Goal: Complete application form: Complete application form

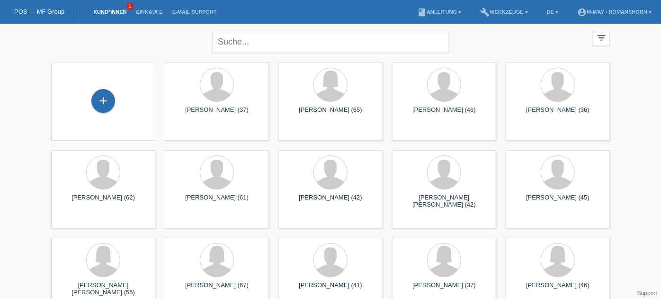
click at [84, 87] on div "+" at bounding box center [103, 101] width 104 height 78
click at [103, 93] on div "+" at bounding box center [103, 101] width 23 height 16
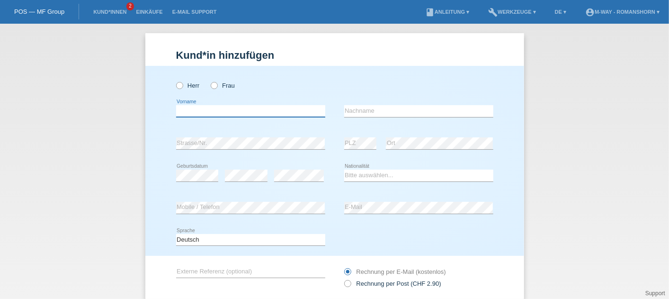
click at [225, 111] on input "text" at bounding box center [250, 111] width 149 height 12
click at [286, 86] on div "Herr Frau" at bounding box center [250, 85] width 149 height 19
click at [226, 111] on input "text" at bounding box center [250, 111] width 149 height 12
click at [243, 104] on div "error Vorname" at bounding box center [250, 111] width 149 height 32
drag, startPoint x: 236, startPoint y: 109, endPoint x: 243, endPoint y: 104, distance: 8.4
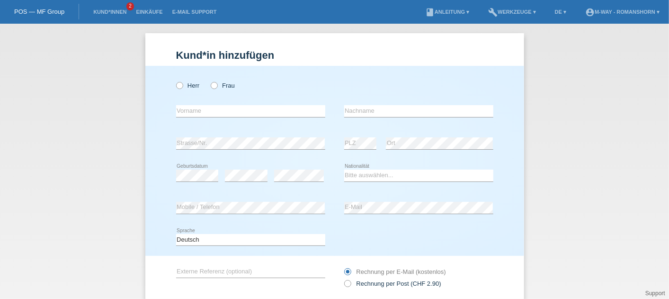
click at [243, 104] on div "error Vorname" at bounding box center [250, 111] width 149 height 32
click at [231, 113] on input "text" at bounding box center [250, 111] width 149 height 12
type input "N"
click at [378, 109] on input "text" at bounding box center [418, 111] width 149 height 12
click at [214, 110] on input "Michael" at bounding box center [250, 111] width 149 height 12
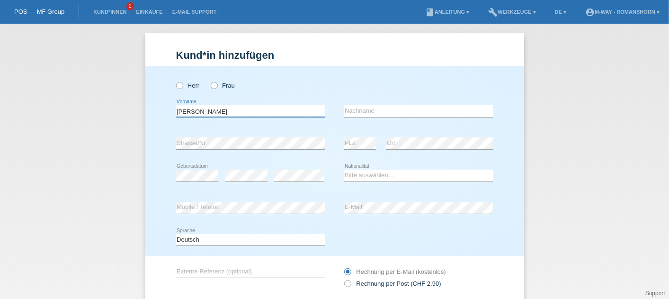
type input "[PERSON_NAME]"
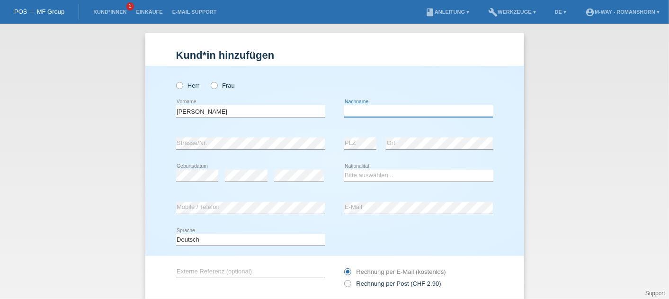
click at [371, 107] on input "text" at bounding box center [418, 111] width 149 height 12
type input "Heckler"
click at [294, 194] on div "error Mobile / Telefon" at bounding box center [250, 208] width 149 height 32
click at [281, 74] on div "Herr Frau" at bounding box center [250, 80] width 149 height 29
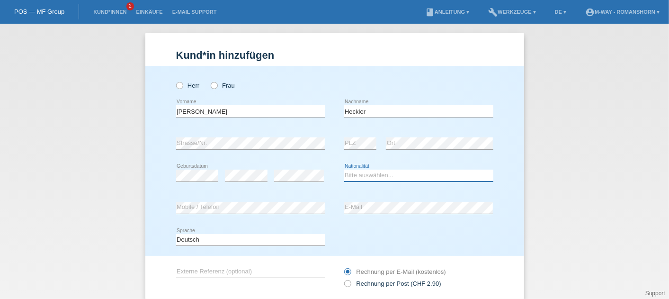
click at [369, 178] on select "Bitte auswählen... Schweiz Deutschland Liechtenstein Österreich ------------ Af…" at bounding box center [418, 174] width 149 height 11
select select "DE"
click at [344, 169] on select "Bitte auswählen... Schweiz Deutschland Liechtenstein Österreich ------------ Af…" at bounding box center [418, 174] width 149 height 11
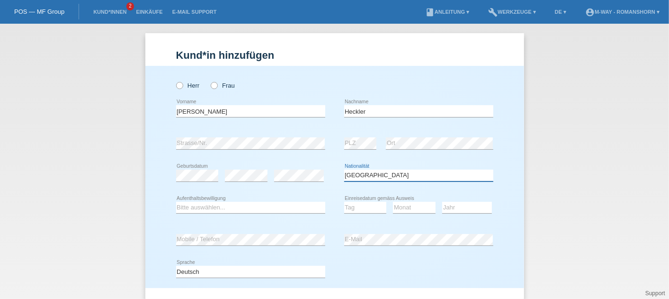
scroll to position [40, 0]
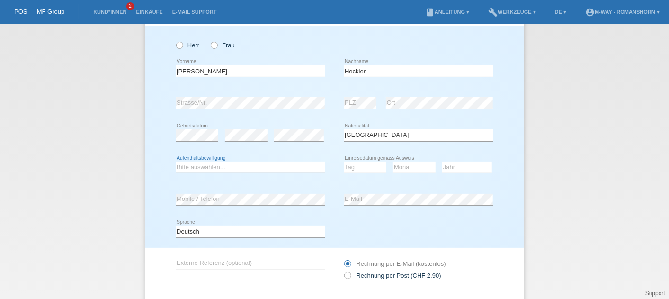
click at [235, 165] on select "Bitte auswählen... C B B - Flüchtlingsstatus Andere" at bounding box center [250, 166] width 149 height 11
select select "B"
click at [176, 161] on select "Bitte auswählen... C B B - Flüchtlingsstatus Andere" at bounding box center [250, 166] width 149 height 11
click at [353, 165] on select "Tag 01 02 03 04 05 06 07 08 09 10 11" at bounding box center [365, 166] width 43 height 11
click at [358, 168] on select "Tag 01 02 03 04 05 06 07 08 09 10 11" at bounding box center [365, 166] width 43 height 11
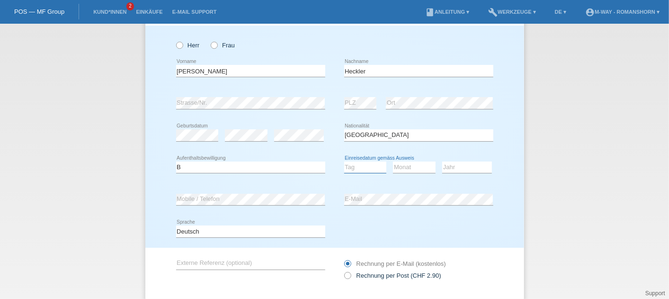
click at [358, 168] on select "Tag 01 02 03 04 05 06 07 08 09 10 11" at bounding box center [365, 166] width 43 height 11
select select "12"
click at [344, 161] on select "Tag 01 02 03 04 05 06 07 08 09 10 11" at bounding box center [365, 166] width 43 height 11
click at [415, 165] on select "Monat 01 02 03 04 05 06 07 08 09 10 11" at bounding box center [414, 166] width 43 height 11
select select "11"
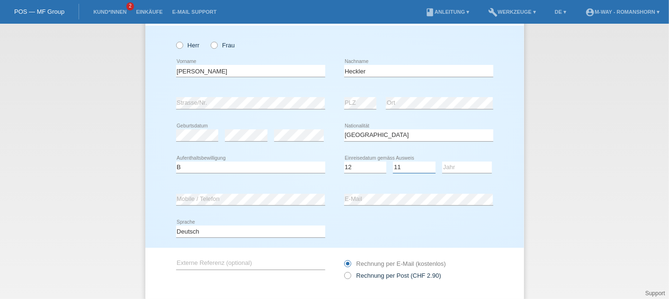
click at [393, 161] on select "Monat 01 02 03 04 05 06 07 08 09 10 11" at bounding box center [414, 166] width 43 height 11
click at [451, 166] on select "Jahr 2025 2024 2023 2022 2021 2020 2019 2018 2017 2016 2015 2014 2013 2012 2011…" at bounding box center [467, 166] width 50 height 11
select select "2002"
click at [442, 161] on select "Jahr 2025 2024 2023 2022 2021 2020 2019 2018 2017 2016 2015 2014 2013 2012 2011…" at bounding box center [467, 166] width 50 height 11
click at [405, 165] on select "Monat 01 02 03 04 05 06 07 08 09 10 11" at bounding box center [414, 166] width 43 height 11
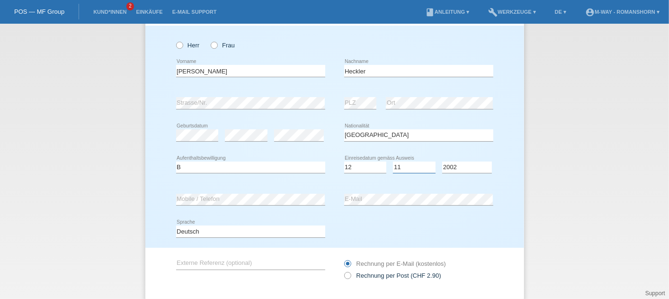
click at [405, 165] on select "Monat 01 02 03 04 05 06 07 08 09 10 11" at bounding box center [414, 166] width 43 height 11
click at [221, 191] on div "error Mobile / Telefon" at bounding box center [250, 199] width 149 height 32
click at [349, 224] on div "Deutsch Français Italiano English error Sprache" at bounding box center [334, 231] width 317 height 32
click at [181, 42] on label "Herr" at bounding box center [188, 45] width 24 height 7
click at [181, 42] on input "Herr" at bounding box center [179, 45] width 6 height 6
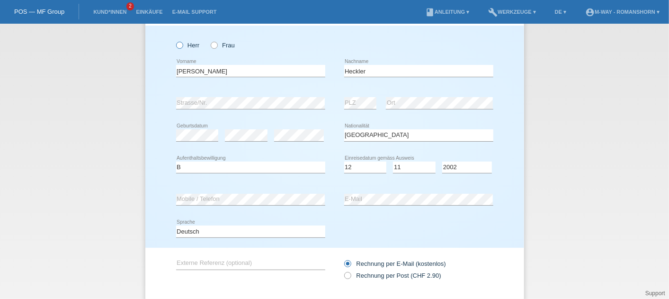
radio input "true"
click at [269, 32] on div "Herr Frau" at bounding box center [250, 40] width 149 height 29
click at [462, 169] on select "Jahr 2025 2024 2023 2022 2021 2020 2019 2018 2017 2016 2015 2014 2013 2012 2011…" at bounding box center [467, 166] width 50 height 11
select select "2022"
click at [442, 161] on select "Jahr 2025 2024 2023 2022 2021 2020 2019 2018 2017 2016 2015 2014 2013 2012 2011…" at bounding box center [467, 166] width 50 height 11
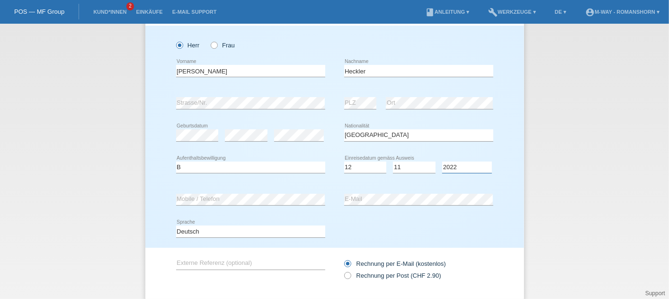
scroll to position [96, 0]
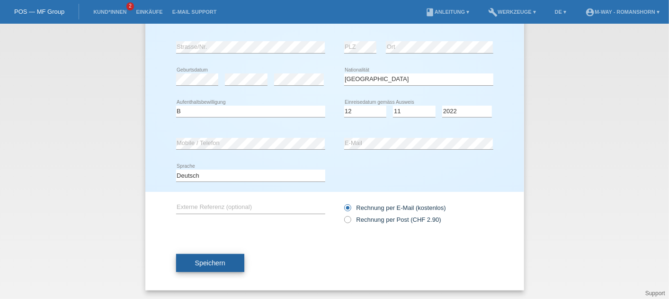
click at [195, 261] on span "Speichern" at bounding box center [210, 263] width 30 height 8
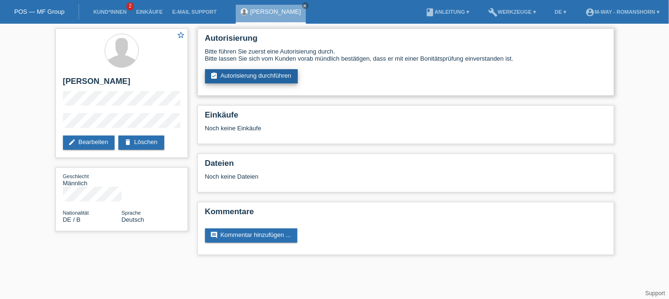
click at [260, 77] on link "assignment_turned_in Autorisierung durchführen" at bounding box center [251, 76] width 93 height 14
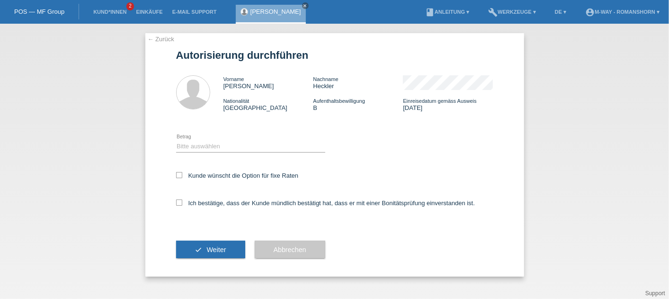
click at [227, 137] on div "Bitte auswählen CHF 1.00 - CHF 499.00 CHF 500.00 - CHF 1'999.00 CHF 2'000.00 - …" at bounding box center [250, 146] width 149 height 32
click at [214, 153] on div "Bitte auswählen CHF 1.00 - CHF 499.00 CHF 500.00 - CHF 1'999.00 CHF 2'000.00 - …" at bounding box center [250, 146] width 149 height 32
click at [231, 149] on select "Bitte auswählen CHF 1.00 - CHF 499.00 CHF 500.00 - CHF 1'999.00 CHF 2'000.00 - …" at bounding box center [250, 145] width 149 height 11
select select "3"
click at [176, 141] on select "Bitte auswählen CHF 1.00 - CHF 499.00 CHF 500.00 - CHF 1'999.00 CHF 2'000.00 - …" at bounding box center [250, 145] width 149 height 11
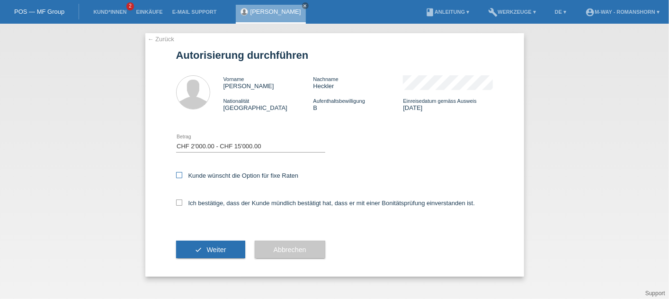
click at [177, 177] on icon at bounding box center [179, 175] width 6 height 6
click at [177, 177] on input "Kunde wünscht die Option für fixe Raten" at bounding box center [179, 175] width 6 height 6
checkbox input "true"
click at [179, 200] on icon at bounding box center [179, 202] width 6 height 6
click at [179, 200] on input "Ich bestätige, dass der Kunde mündlich bestätigt hat, dass er mit einer Bonität…" at bounding box center [179, 202] width 6 height 6
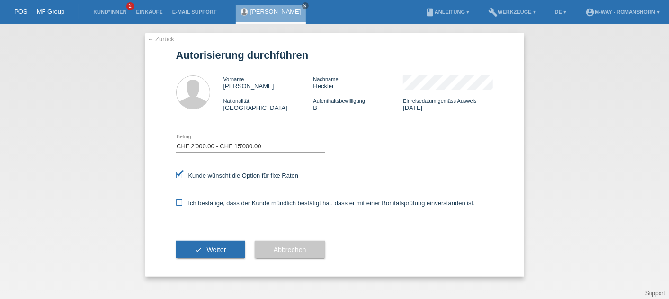
checkbox input "true"
click at [218, 251] on span "Weiter" at bounding box center [215, 250] width 19 height 8
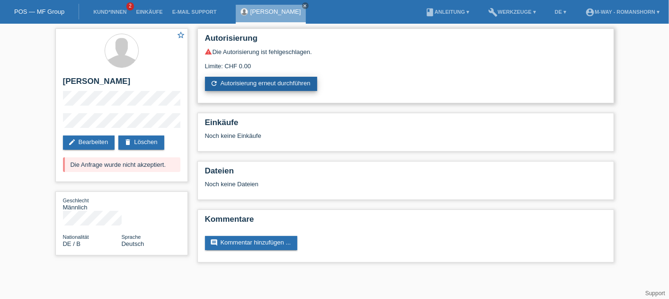
click at [270, 83] on link "refresh Autorisierung erneut durchführen" at bounding box center [261, 84] width 112 height 14
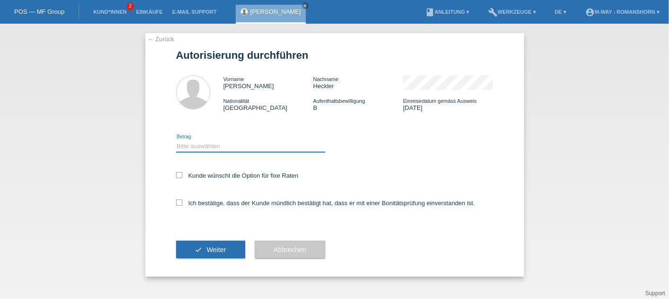
click at [228, 146] on select "Bitte auswählen CHF 1.00 - CHF 499.00 CHF 500.00 - CHF 1'999.00 CHF 2'000.00 - …" at bounding box center [250, 145] width 149 height 11
select select "2"
click at [176, 141] on select "Bitte auswählen CHF 1.00 - CHF 499.00 CHF 500.00 - CHF 1'999.00 CHF 2'000.00 - …" at bounding box center [250, 145] width 149 height 11
click at [171, 177] on div "← Zurück Autorisierung durchführen Vorname [PERSON_NAME] Nachname [PERSON_NAME]…" at bounding box center [334, 154] width 379 height 243
click at [187, 176] on label "Kunde wünscht die Option für fixe Raten" at bounding box center [237, 175] width 123 height 7
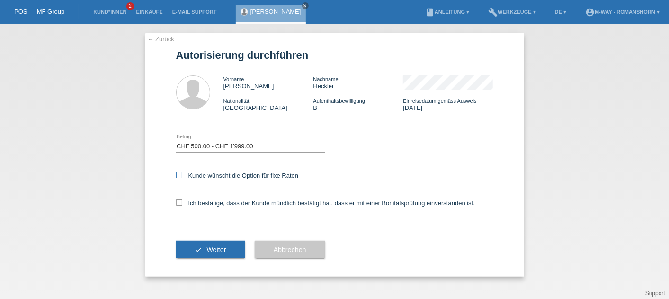
click at [182, 176] on input "Kunde wünscht die Option für fixe Raten" at bounding box center [179, 175] width 6 height 6
checkbox input "true"
click at [183, 203] on label "Ich bestätige, dass der Kunde mündlich bestätigt hat, dass er mit einer Bonität…" at bounding box center [325, 202] width 299 height 7
click at [182, 203] on input "Ich bestätige, dass der Kunde mündlich bestätigt hat, dass er mit einer Bonität…" at bounding box center [179, 202] width 6 height 6
checkbox input "true"
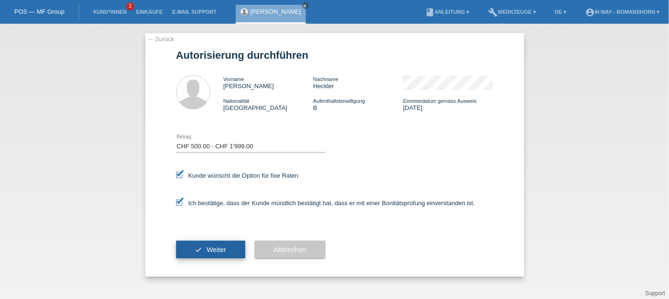
click at [214, 248] on span "Weiter" at bounding box center [215, 250] width 19 height 8
